Goal: Find specific page/section: Find specific page/section

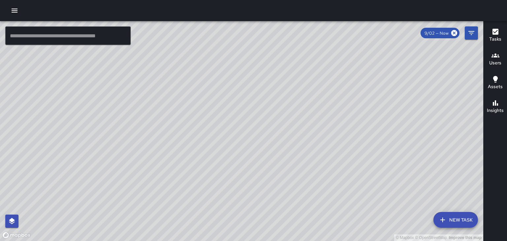
click at [499, 59] on div "Users" at bounding box center [495, 58] width 12 height 15
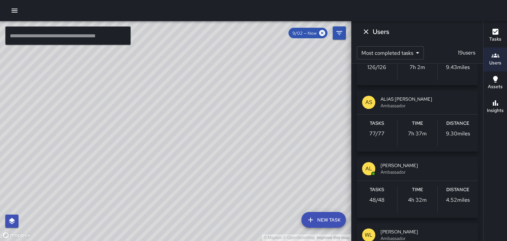
scroll to position [113, 0]
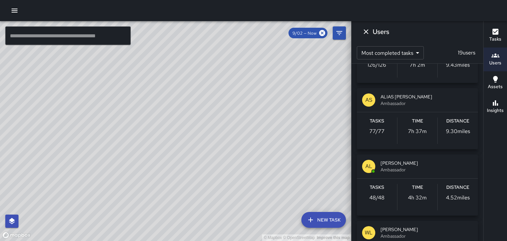
click at [415, 170] on span "Ambassador" at bounding box center [426, 169] width 92 height 7
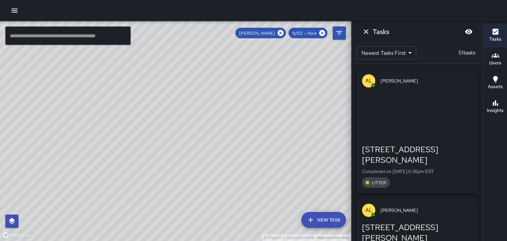
scroll to position [0, 0]
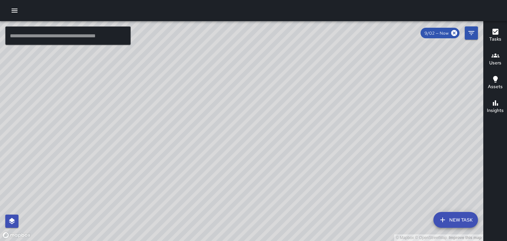
click at [498, 64] on h6 "Users" at bounding box center [495, 62] width 12 height 7
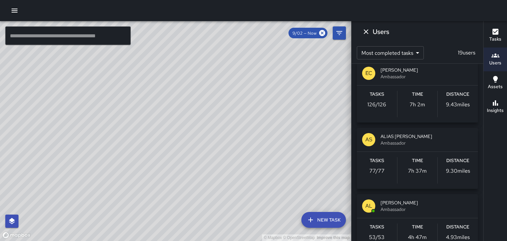
scroll to position [75, 0]
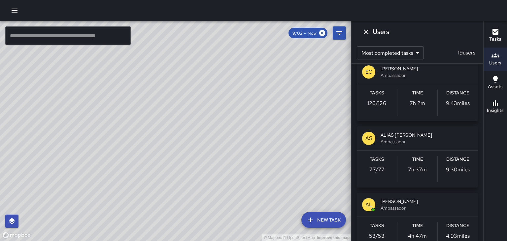
click at [422, 207] on span "Ambassador" at bounding box center [426, 208] width 92 height 7
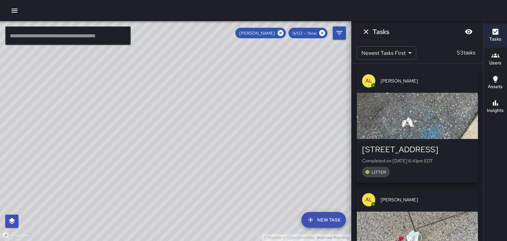
scroll to position [0, 0]
